Goal: Information Seeking & Learning: Learn about a topic

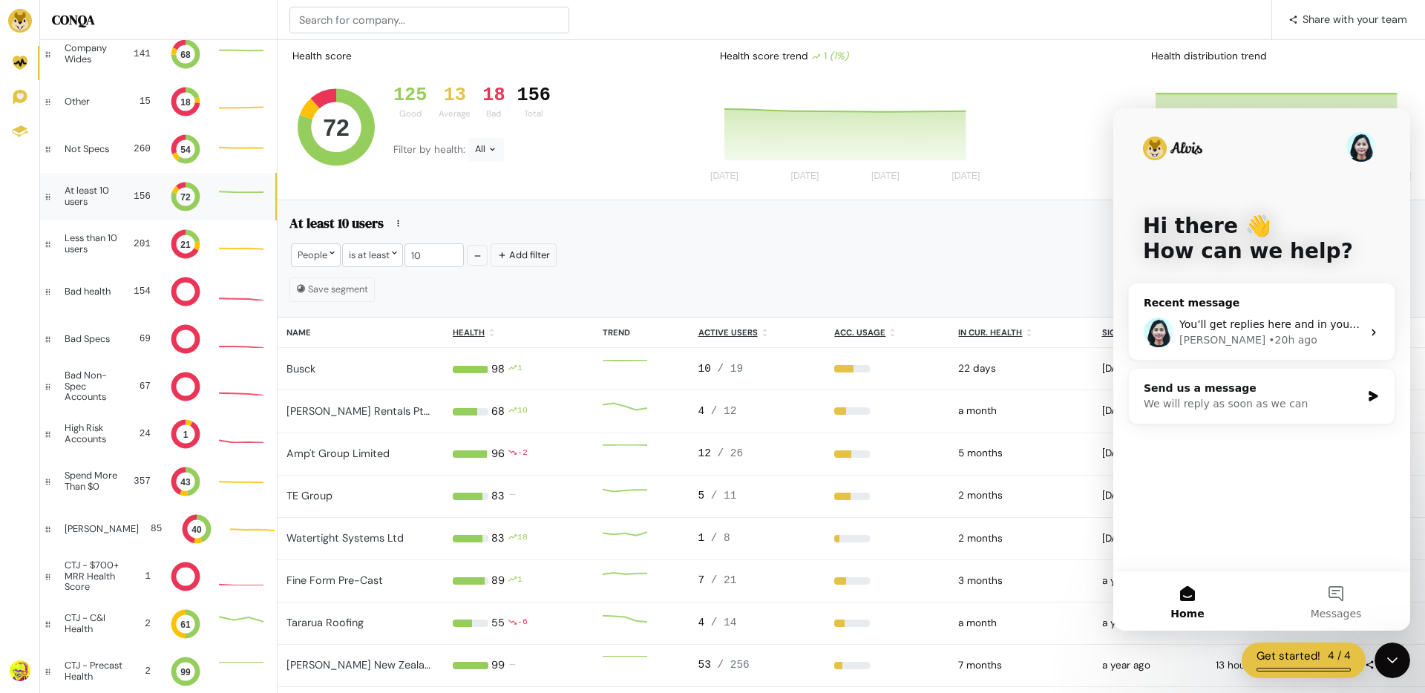
click at [1003, 333] on div "• 20h ago" at bounding box center [1293, 341] width 48 height 16
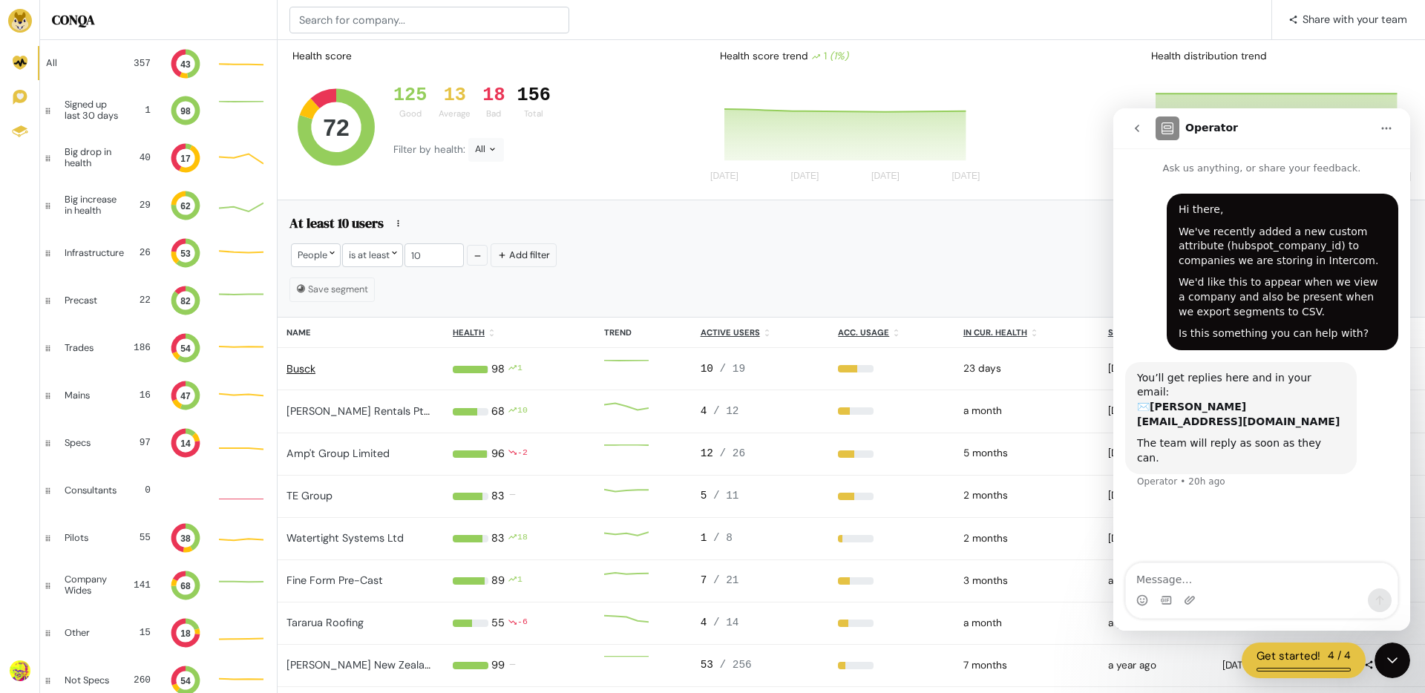
click at [296, 362] on link "Busck" at bounding box center [301, 368] width 29 height 13
